Goal: Find specific page/section: Find specific page/section

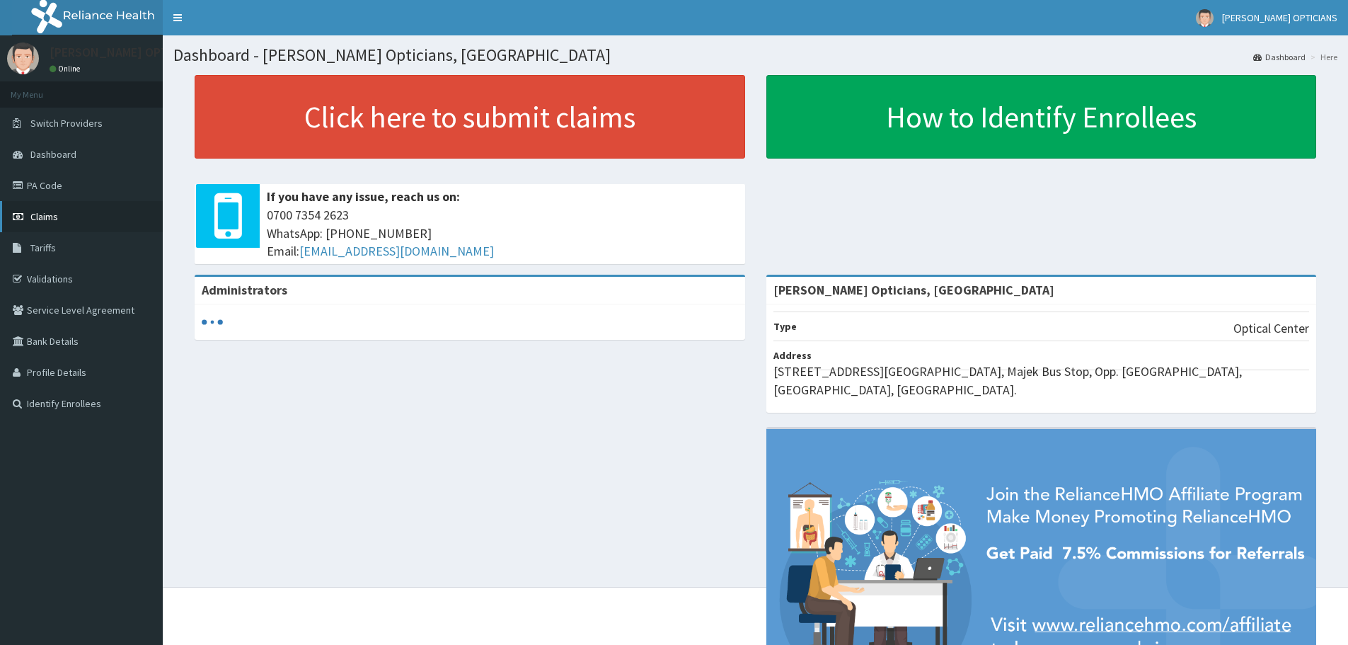
click at [43, 213] on span "Claims" at bounding box center [44, 216] width 28 height 13
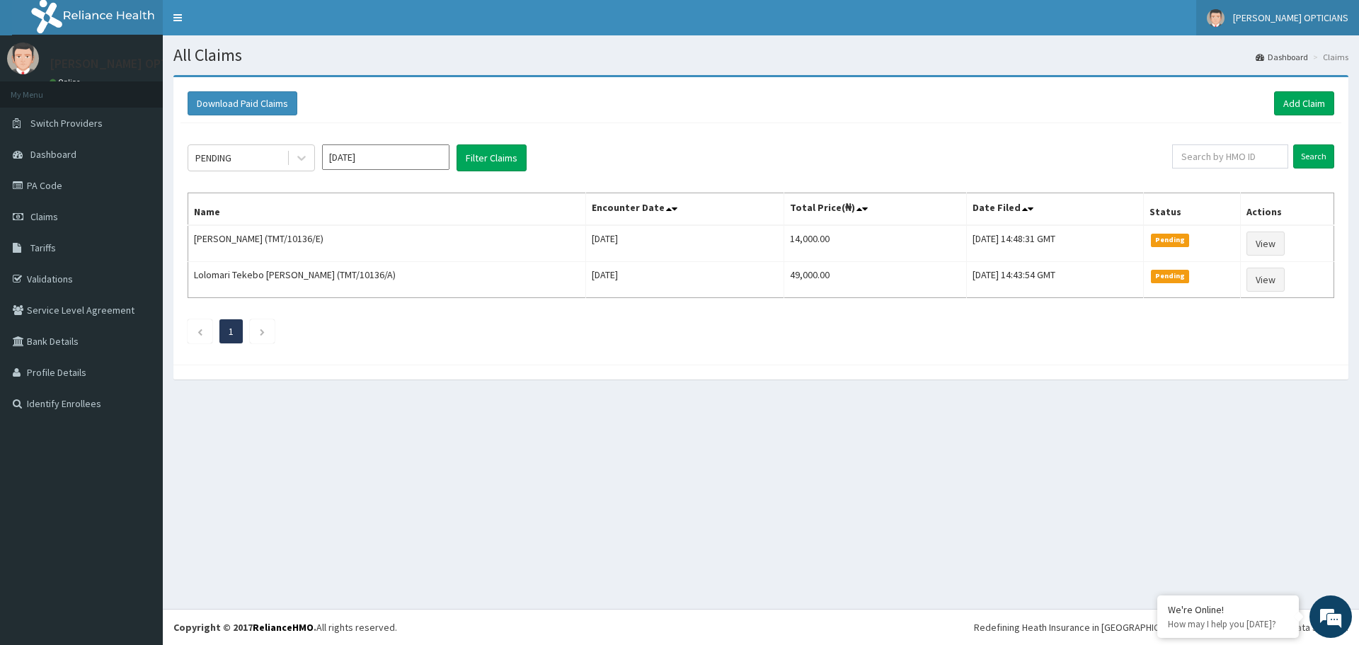
click at [1304, 15] on span "[PERSON_NAME] OPTICIANS" at bounding box center [1290, 17] width 115 height 13
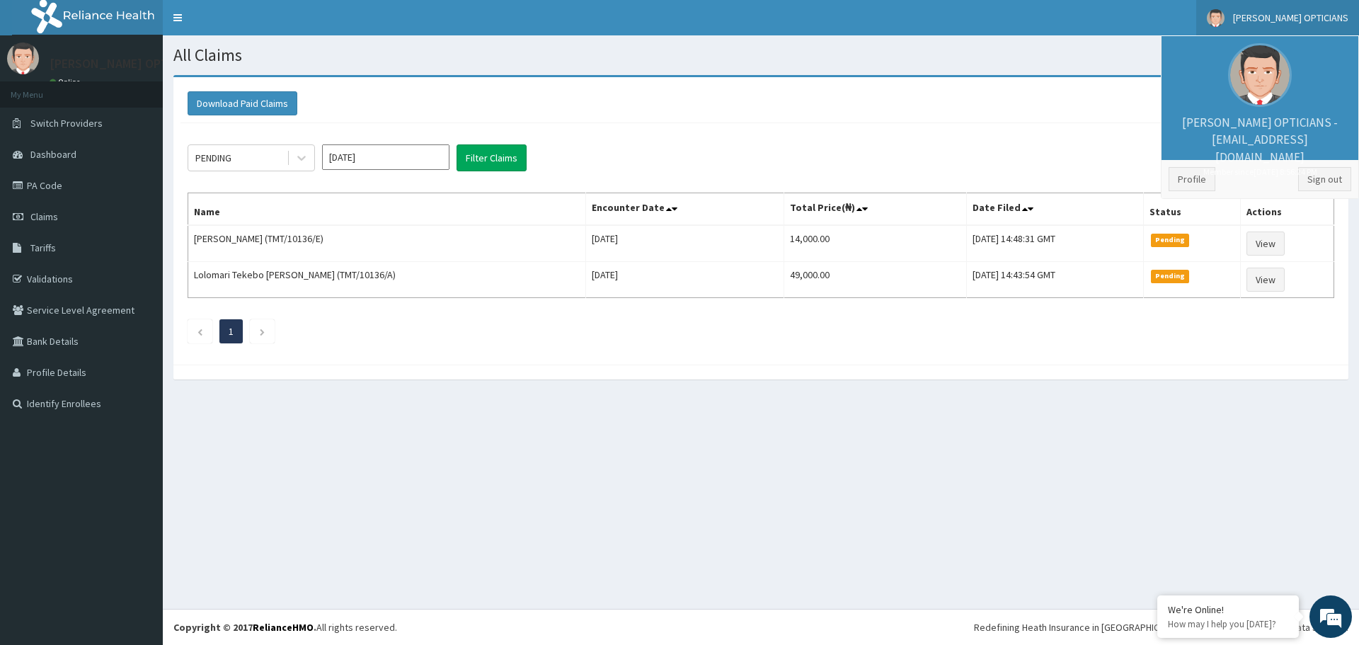
click at [1065, 62] on h1 "All Claims" at bounding box center [760, 55] width 1175 height 18
